Goal: Task Accomplishment & Management: Use online tool/utility

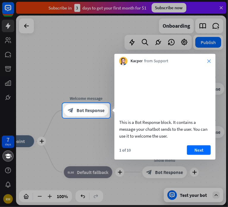
click at [211, 61] on icon "close" at bounding box center [210, 61] width 4 height 4
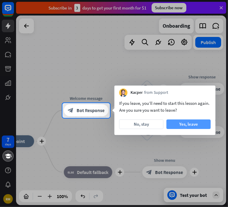
click at [175, 125] on button "Yes, leave" at bounding box center [189, 124] width 44 height 10
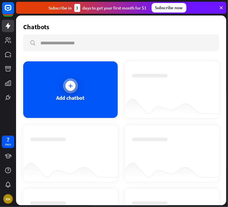
click at [77, 84] on div "Add chatbot" at bounding box center [70, 89] width 95 height 57
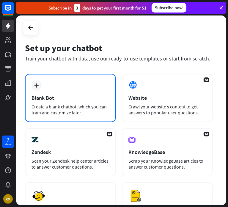
click at [67, 91] on div "plus Blank Bot Create a blank chatbot, which you can train and customize later." at bounding box center [70, 98] width 91 height 48
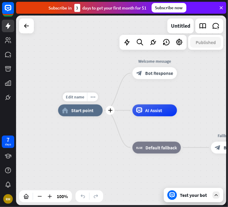
click at [85, 116] on div "home_2 Start point" at bounding box center [80, 111] width 45 height 12
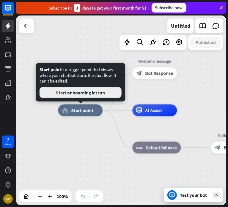
click at [85, 92] on button "Start onboarding lesson" at bounding box center [81, 92] width 82 height 11
